Goal: Information Seeking & Learning: Learn about a topic

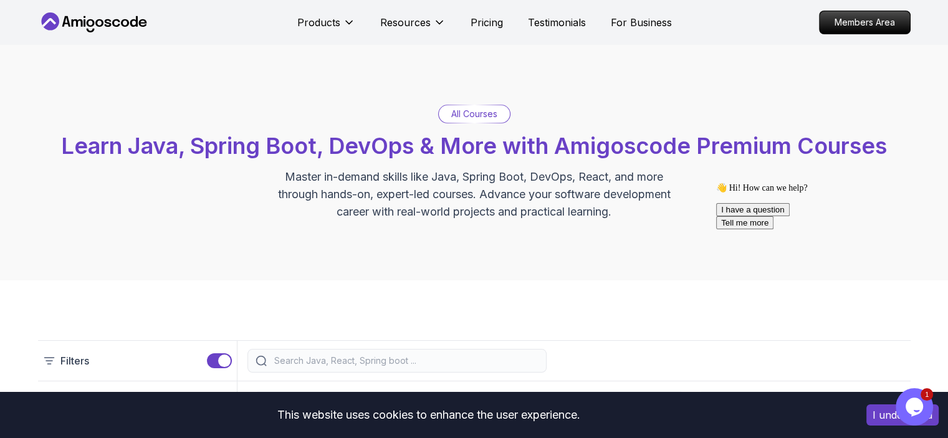
click at [98, 24] on icon at bounding box center [94, 22] width 112 height 20
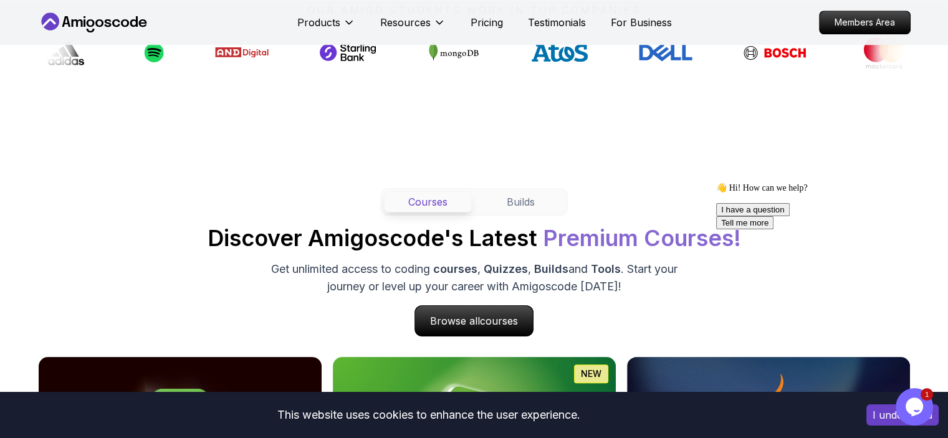
scroll to position [1020, 0]
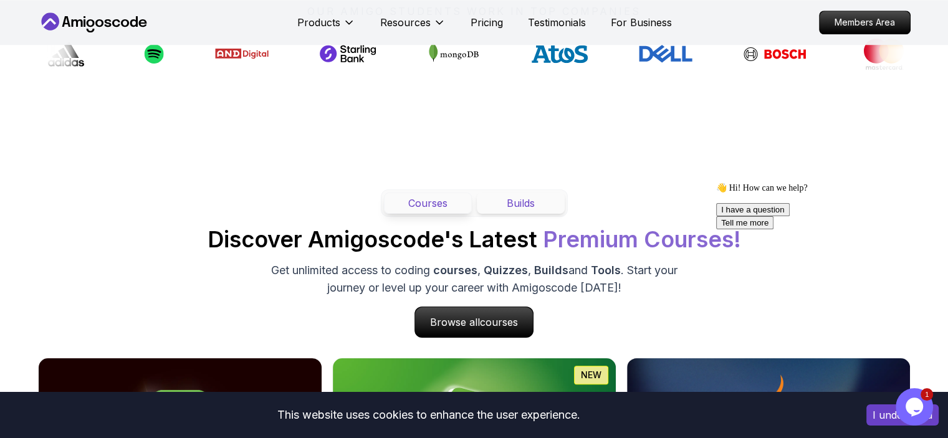
click at [511, 206] on button "Builds" at bounding box center [521, 203] width 88 height 21
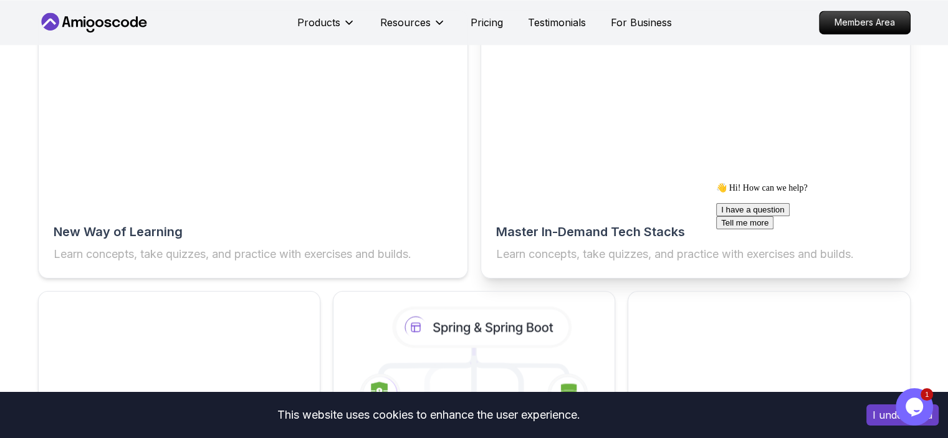
scroll to position [2005, 0]
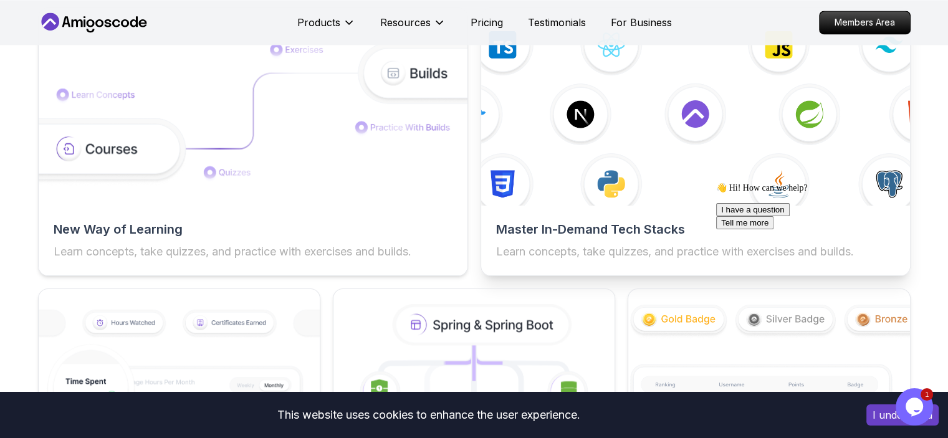
click at [552, 237] on h2 "Master In-Demand Tech Stacks" at bounding box center [695, 229] width 399 height 17
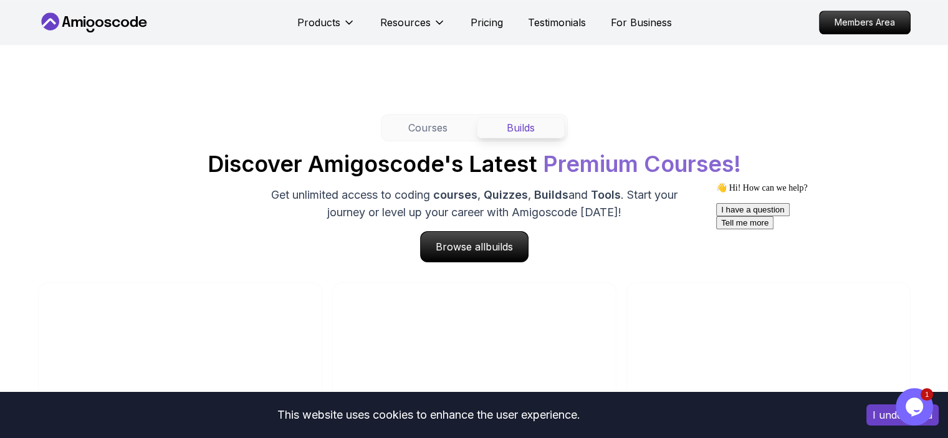
scroll to position [1092, 0]
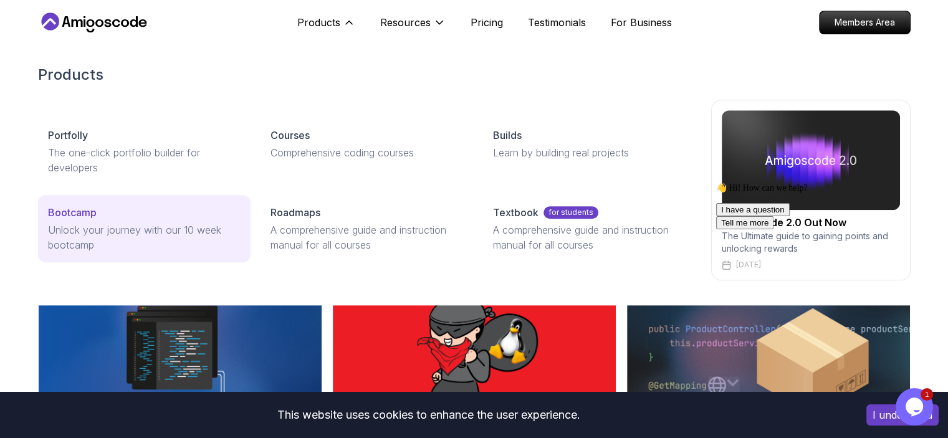
click at [142, 216] on div "Bootcamp" at bounding box center [144, 212] width 193 height 15
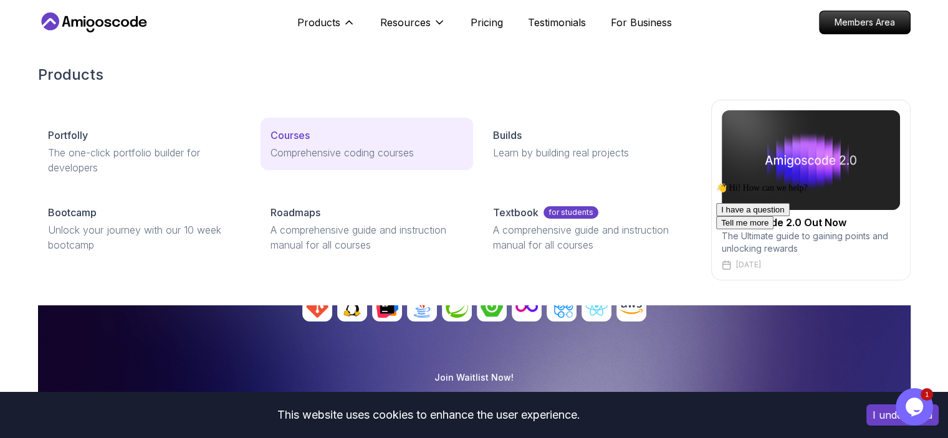
click at [326, 138] on div "Courses" at bounding box center [367, 135] width 193 height 15
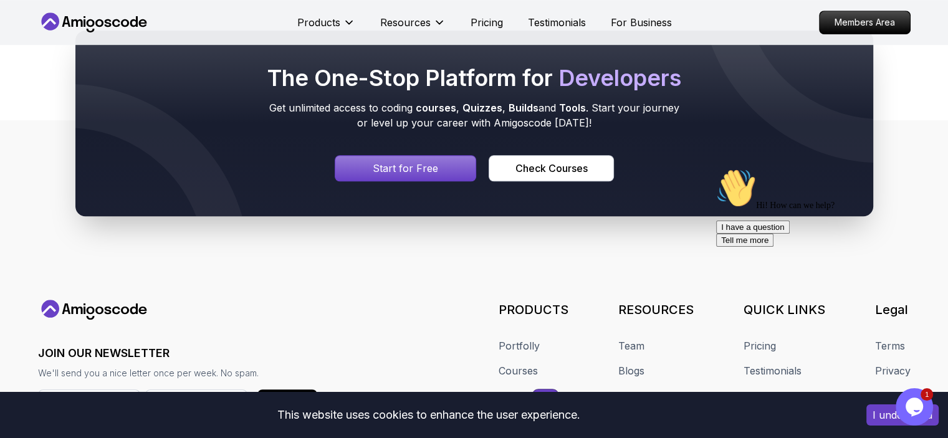
scroll to position [5613, 0]
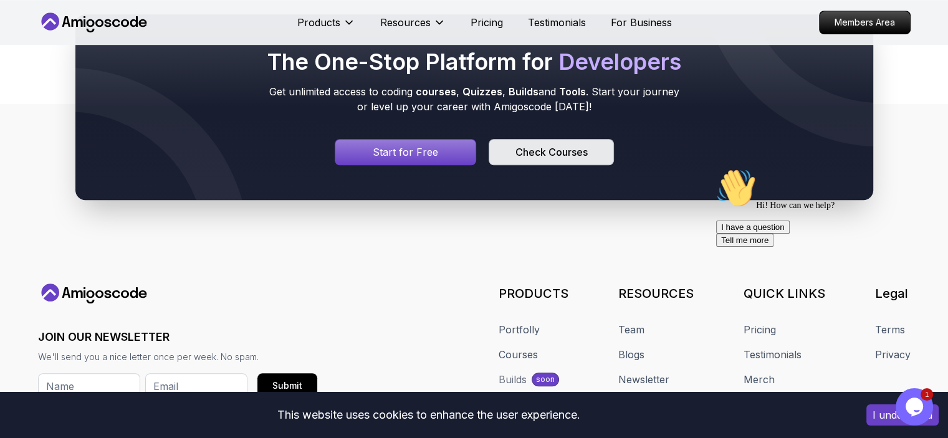
click at [558, 145] on div "Check Courses" at bounding box center [551, 152] width 72 height 15
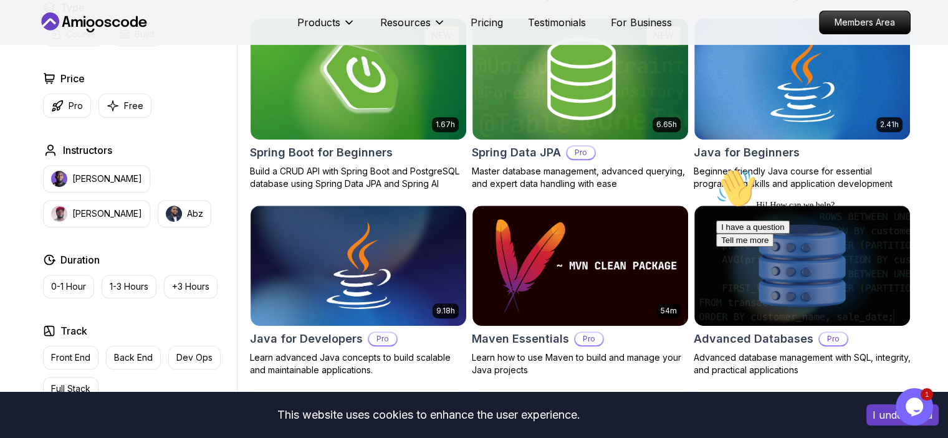
scroll to position [582, 0]
